Goal: Information Seeking & Learning: Learn about a topic

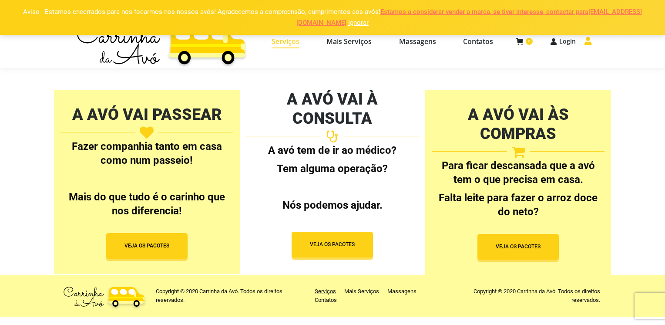
select select "[URL][DOMAIN_NAME]"
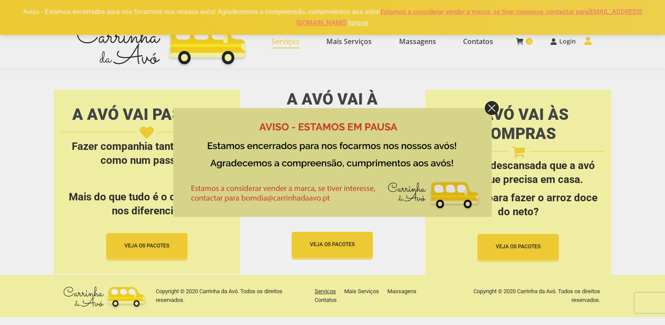
click at [491, 105] on img at bounding box center [492, 108] width 14 height 14
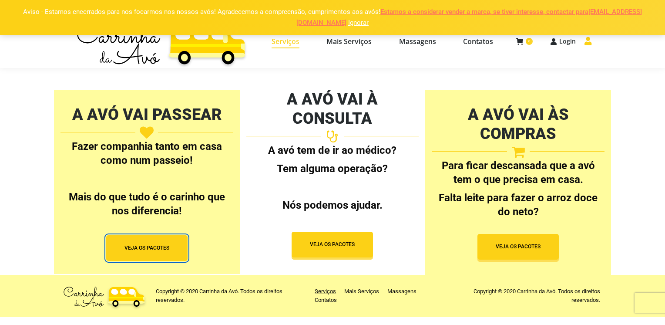
click at [158, 250] on button "VEJA OS PACOTES" at bounding box center [146, 248] width 81 height 26
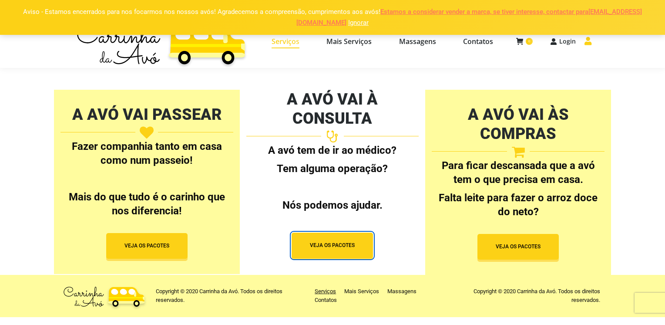
click at [316, 232] on span "button" at bounding box center [332, 245] width 81 height 26
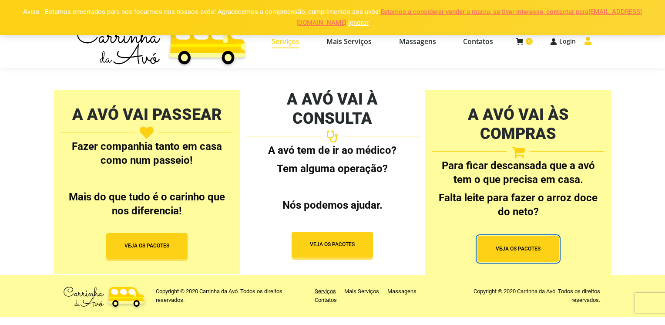
click at [520, 245] on span "VEJA OS PACOTES" at bounding box center [518, 248] width 45 height 7
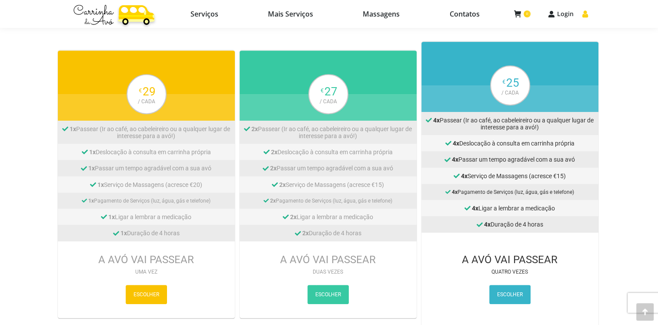
scroll to position [383, 0]
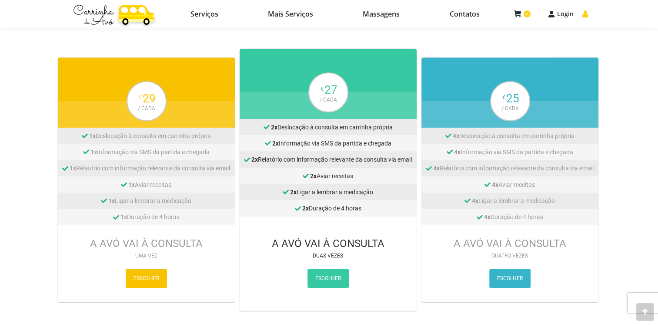
scroll to position [348, 0]
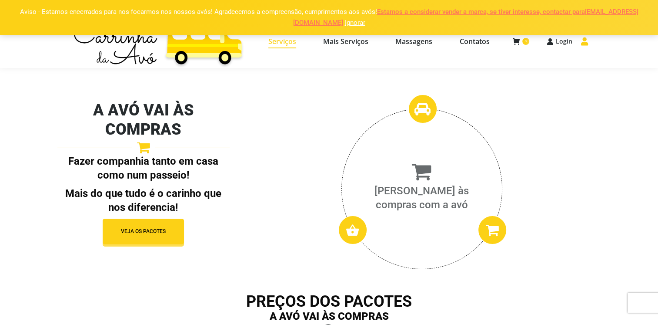
click at [283, 39] on span "Serviços" at bounding box center [282, 41] width 28 height 9
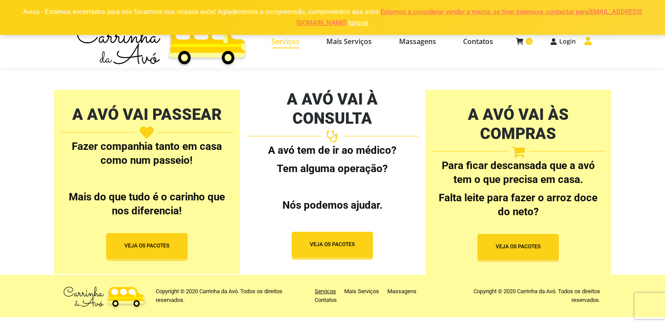
select select "[URL][DOMAIN_NAME]"
click at [370, 44] on span "Mais Serviços" at bounding box center [348, 41] width 45 height 9
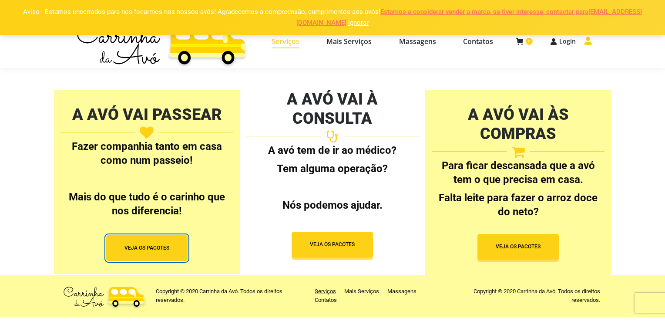
click at [159, 238] on span "button" at bounding box center [146, 248] width 81 height 26
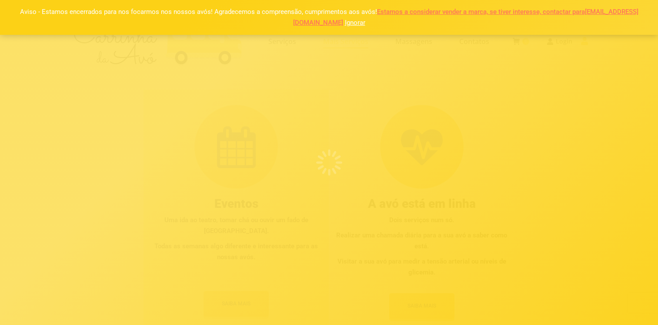
select select "[URL][DOMAIN_NAME]"
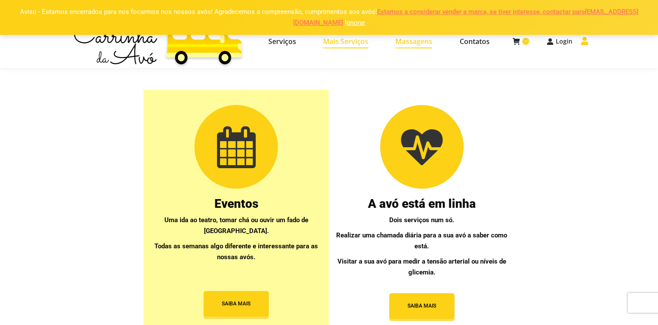
click at [408, 40] on span "Massagens" at bounding box center [414, 41] width 37 height 9
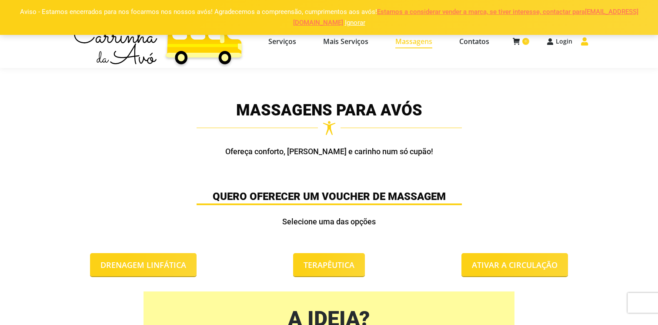
select select "[URL][DOMAIN_NAME]"
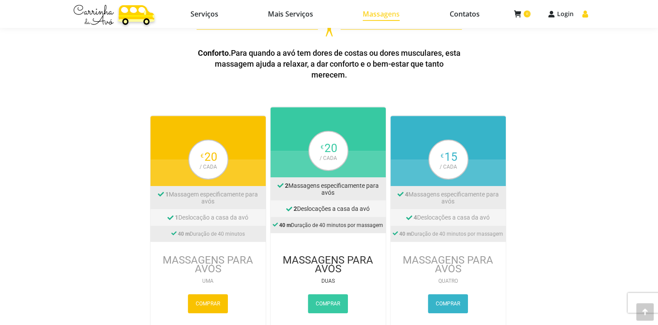
scroll to position [435, 0]
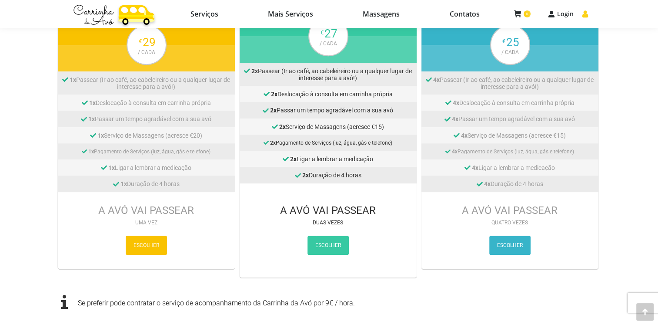
scroll to position [418, 0]
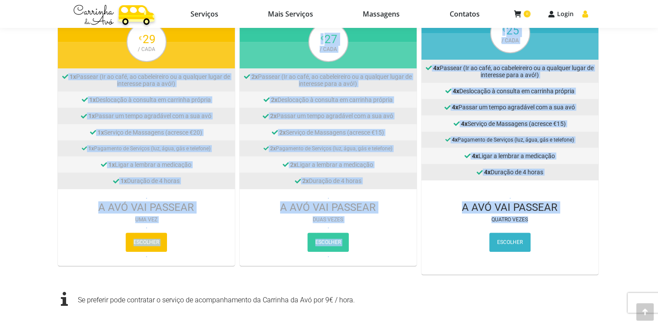
drag, startPoint x: 45, startPoint y: 44, endPoint x: 575, endPoint y: 216, distance: 556.7
drag, startPoint x: 575, startPoint y: 216, endPoint x: 554, endPoint y: 208, distance: 22.5
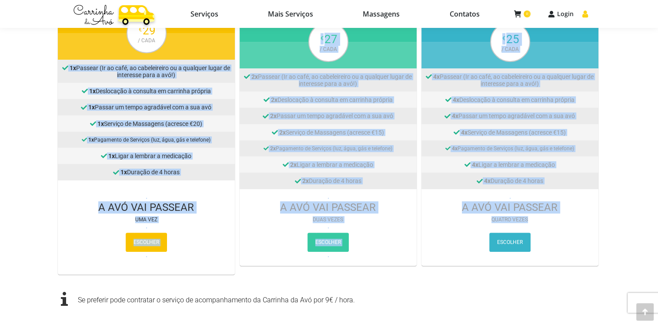
copy div "2l Ipsumdo (Si am cons, ad elitseddoeiu te i utlabore etdol ma aliquaeni admi v…"
